Goal: Task Accomplishment & Management: Manage account settings

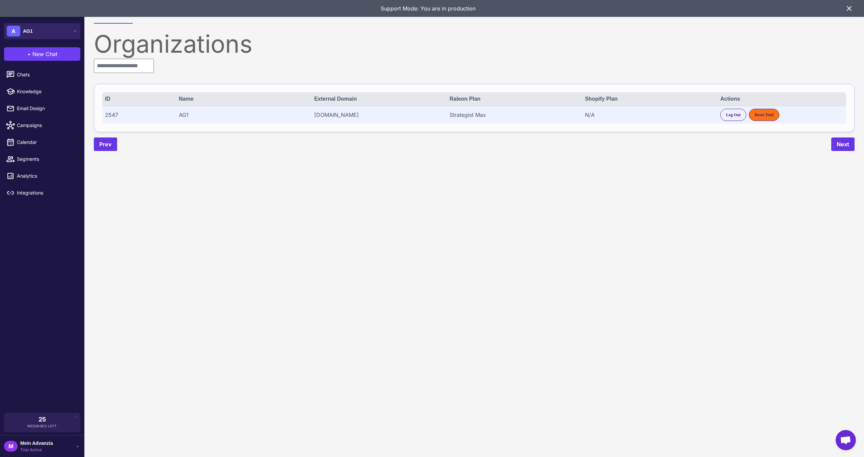
click at [27, 30] on span "AG1" at bounding box center [28, 30] width 10 height 7
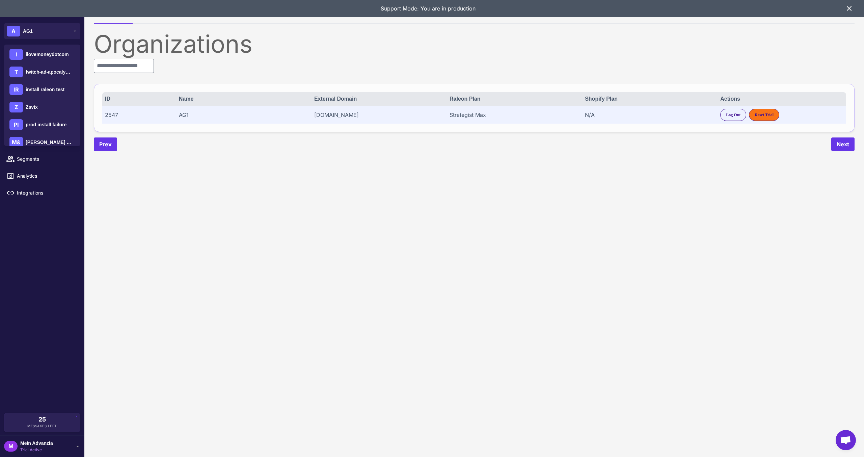
scroll to position [62, 0]
click at [41, 132] on span "[PERSON_NAME] & [PERSON_NAME]" at bounding box center [49, 133] width 47 height 7
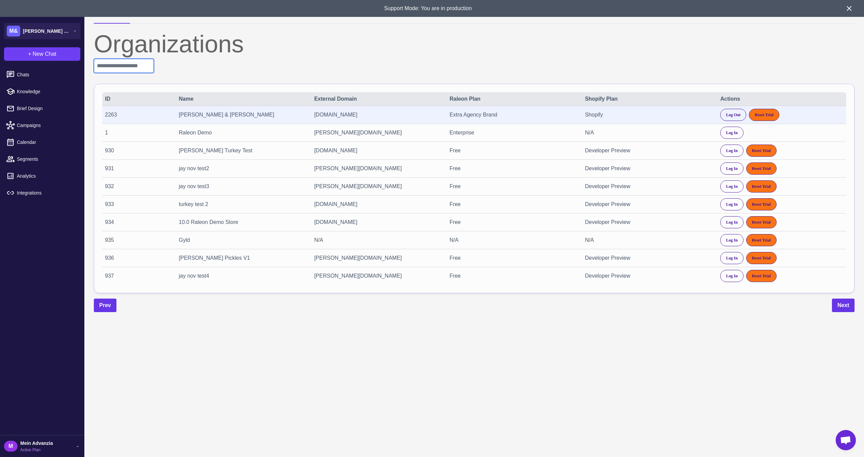
click at [123, 69] on input "text" at bounding box center [124, 66] width 60 height 14
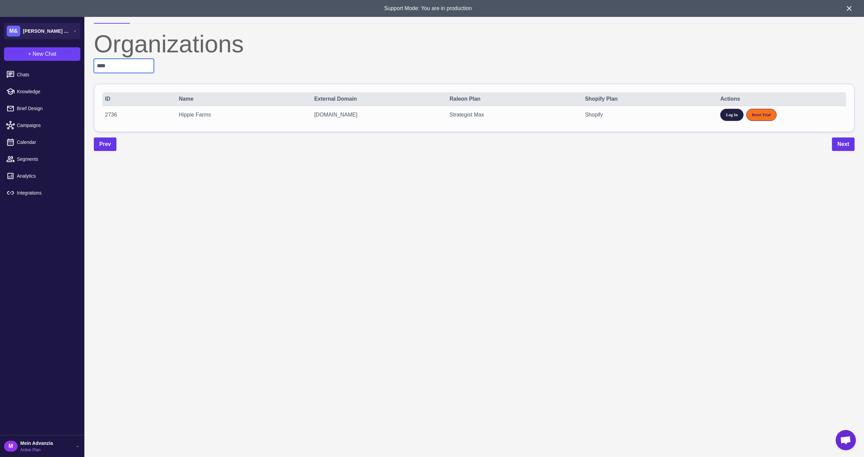
type input "****"
click at [727, 115] on span "Log In" at bounding box center [731, 115] width 11 height 6
